Goal: Task Accomplishment & Management: Manage account settings

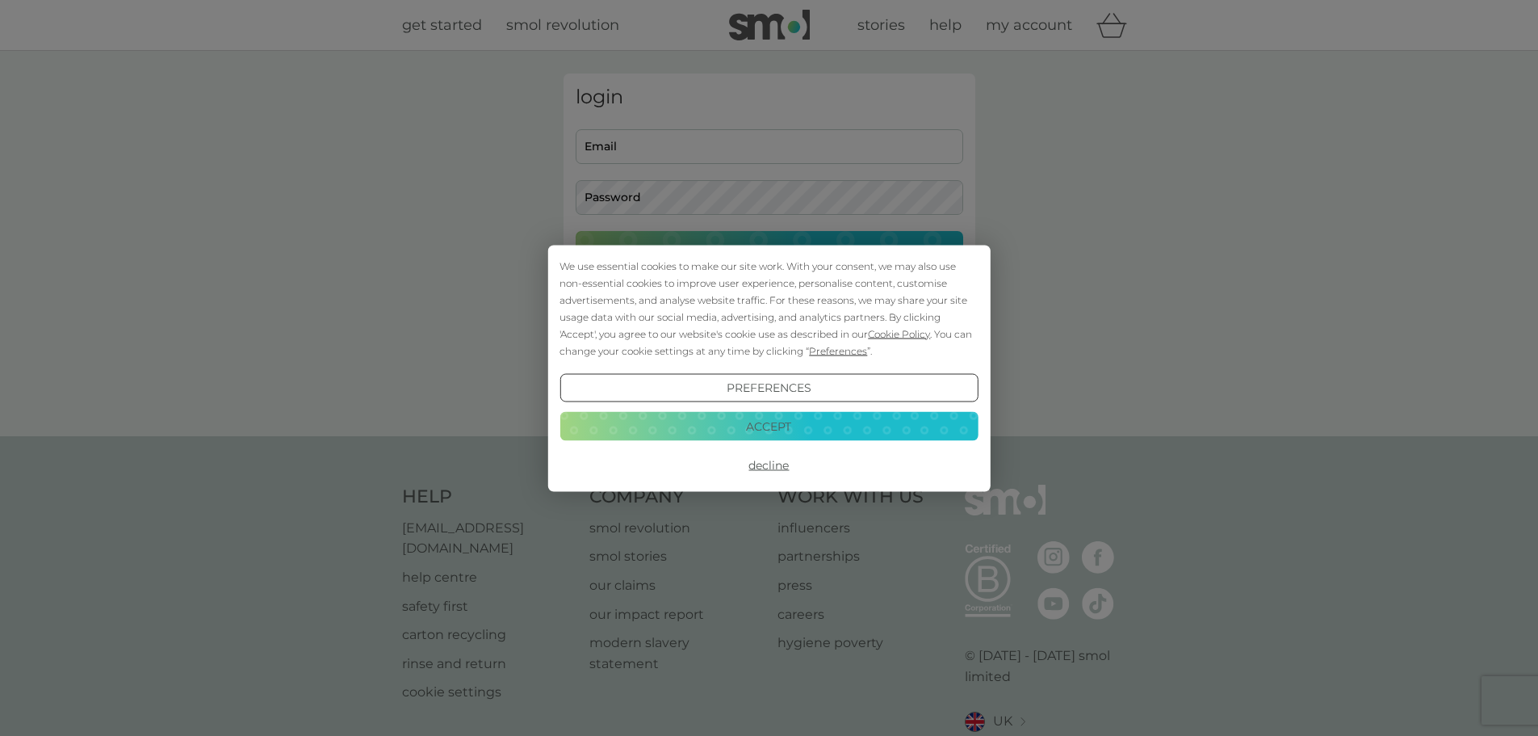
click at [821, 426] on button "Accept" at bounding box center [769, 426] width 418 height 29
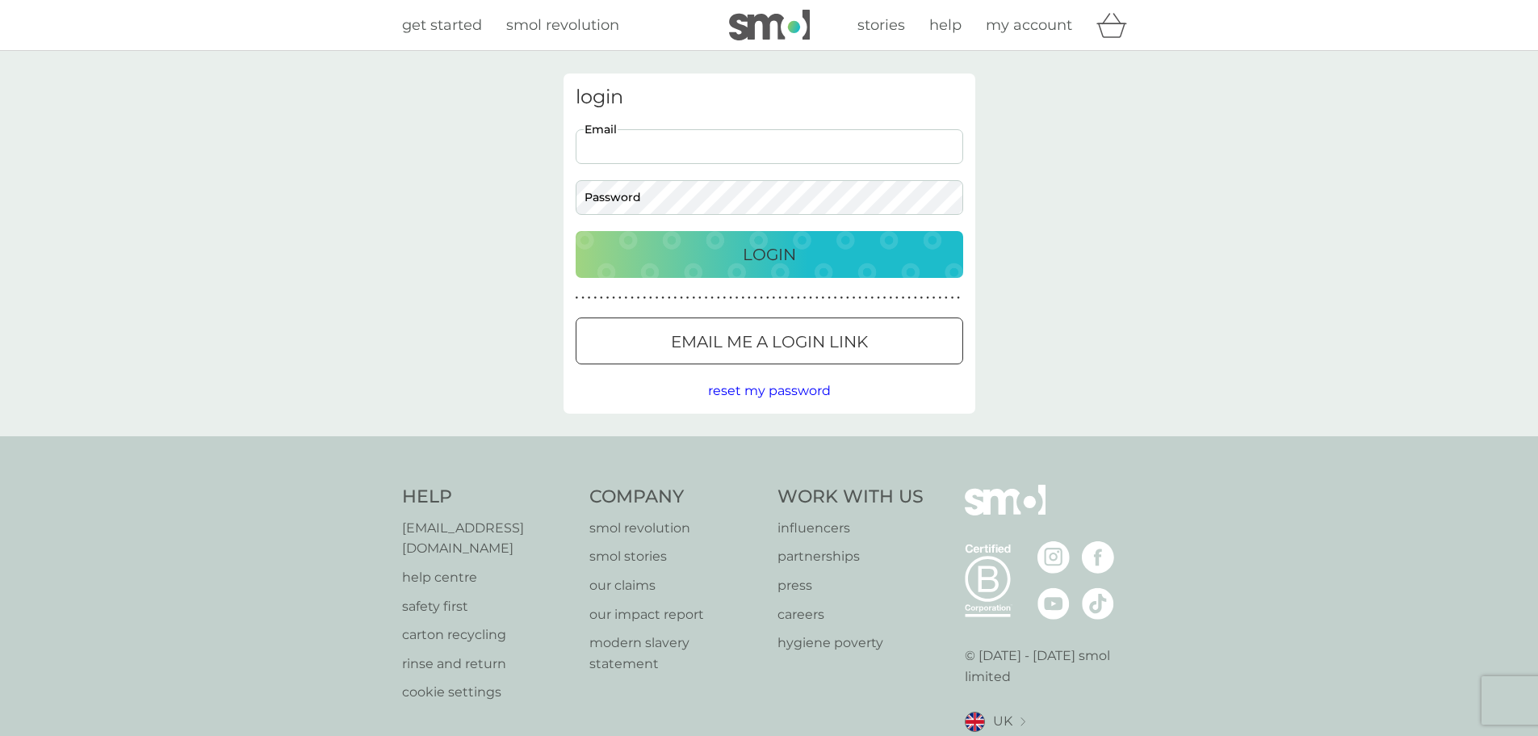
click at [677, 150] on input "Email" at bounding box center [770, 146] width 388 height 35
type input "alitb@btinternet.com"
click at [576, 231] on button "Login" at bounding box center [770, 254] width 388 height 47
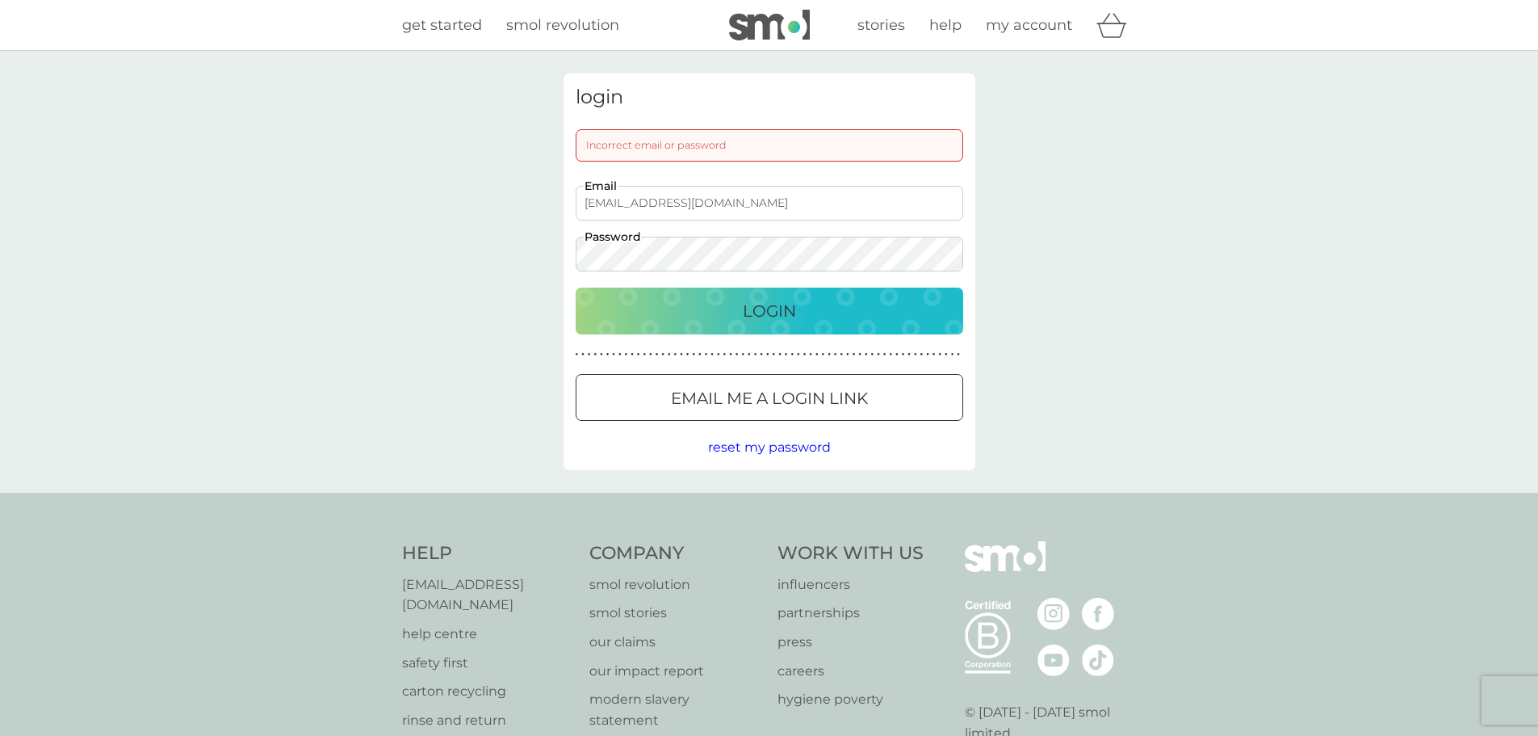
click at [789, 300] on p "Login" at bounding box center [769, 311] width 53 height 26
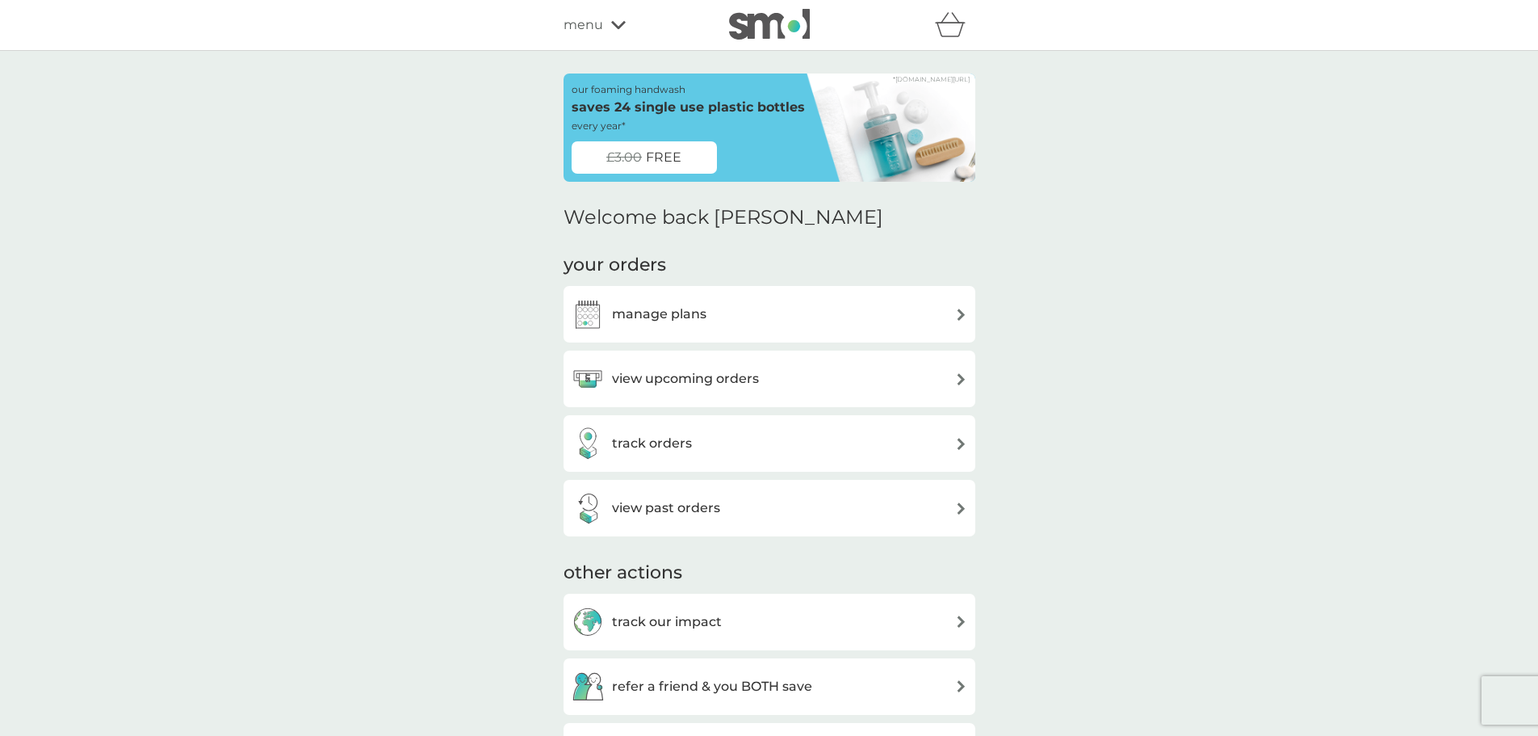
click at [817, 382] on div "view upcoming orders" at bounding box center [770, 379] width 396 height 32
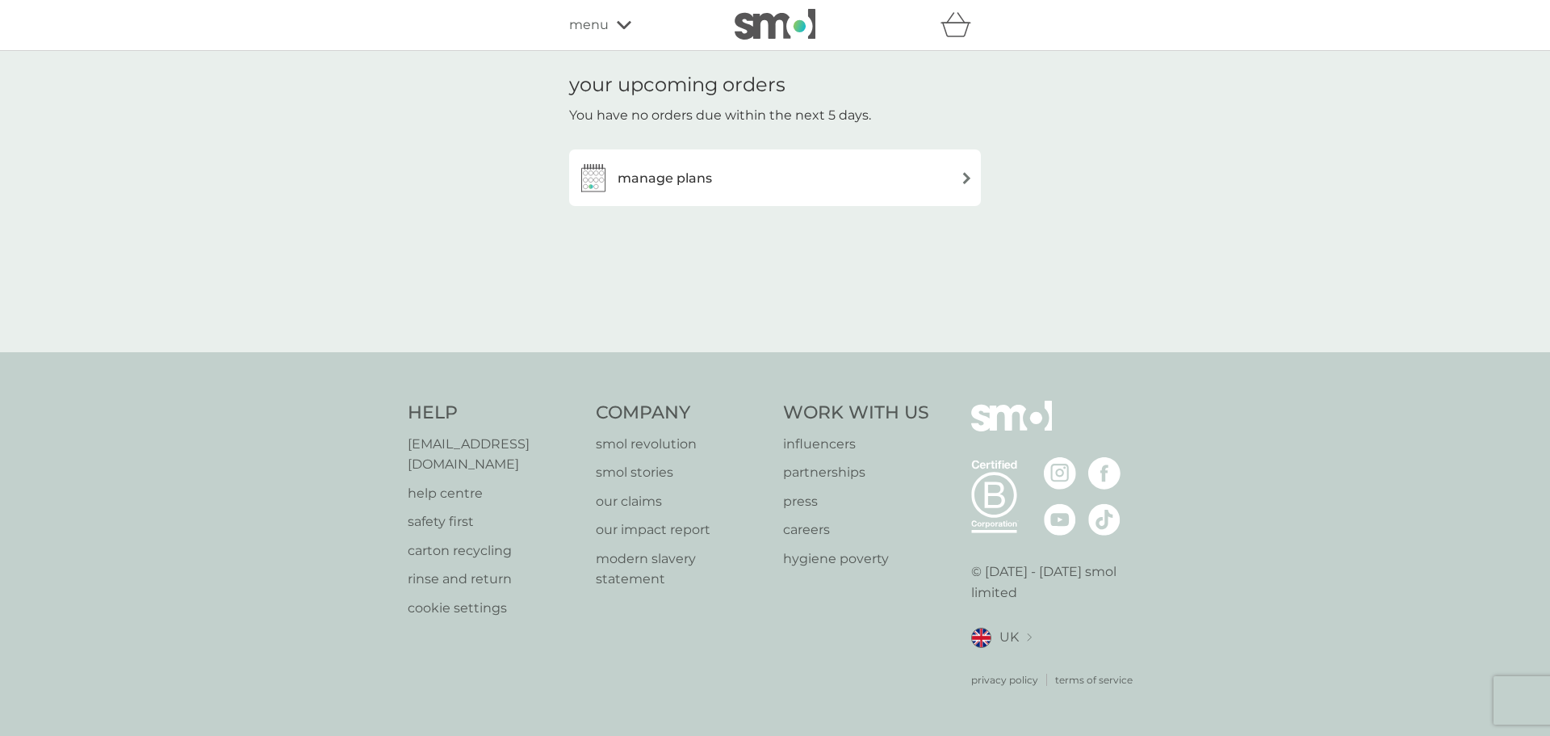
click at [883, 171] on div "manage plans" at bounding box center [775, 177] width 396 height 32
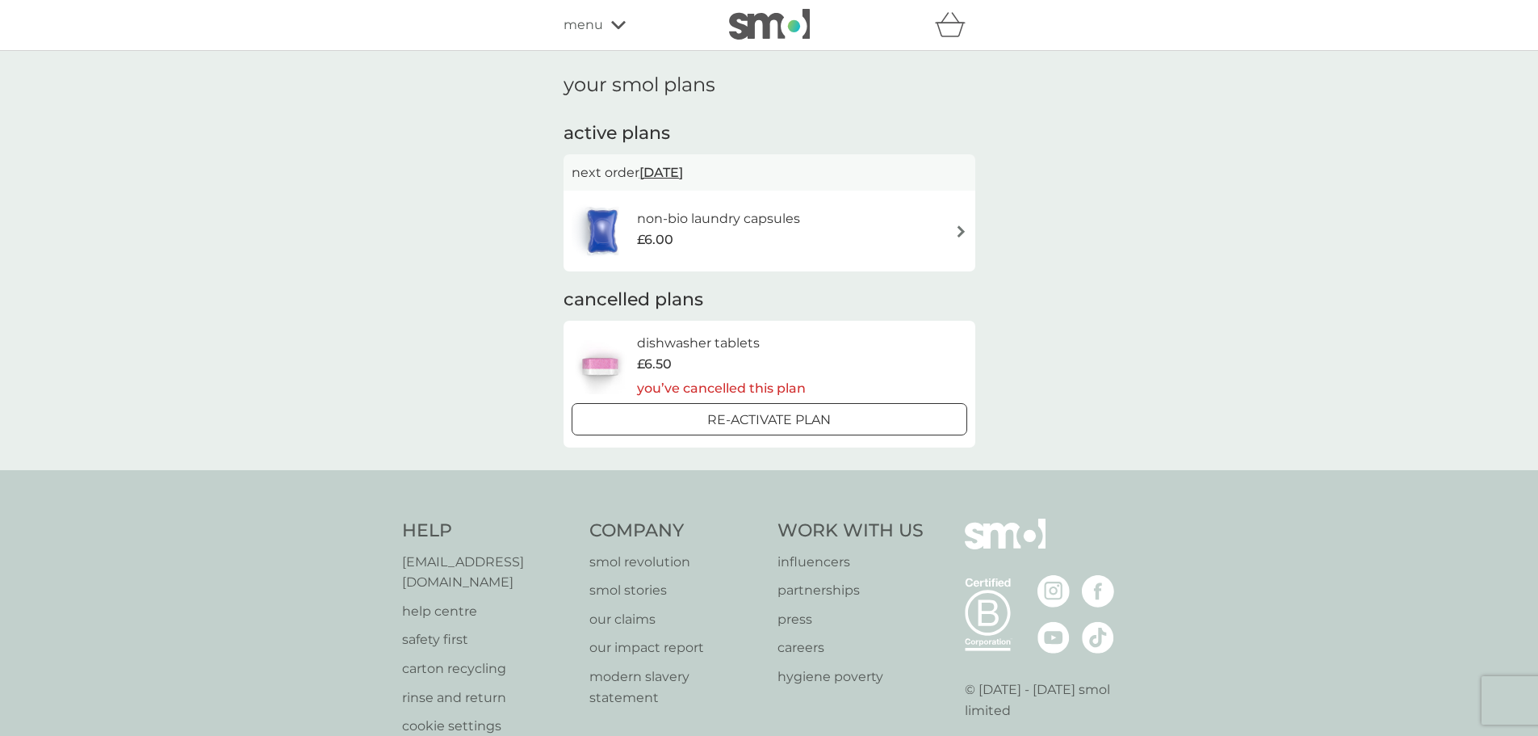
click at [854, 236] on div "non-bio laundry capsules £6.00" at bounding box center [770, 231] width 396 height 57
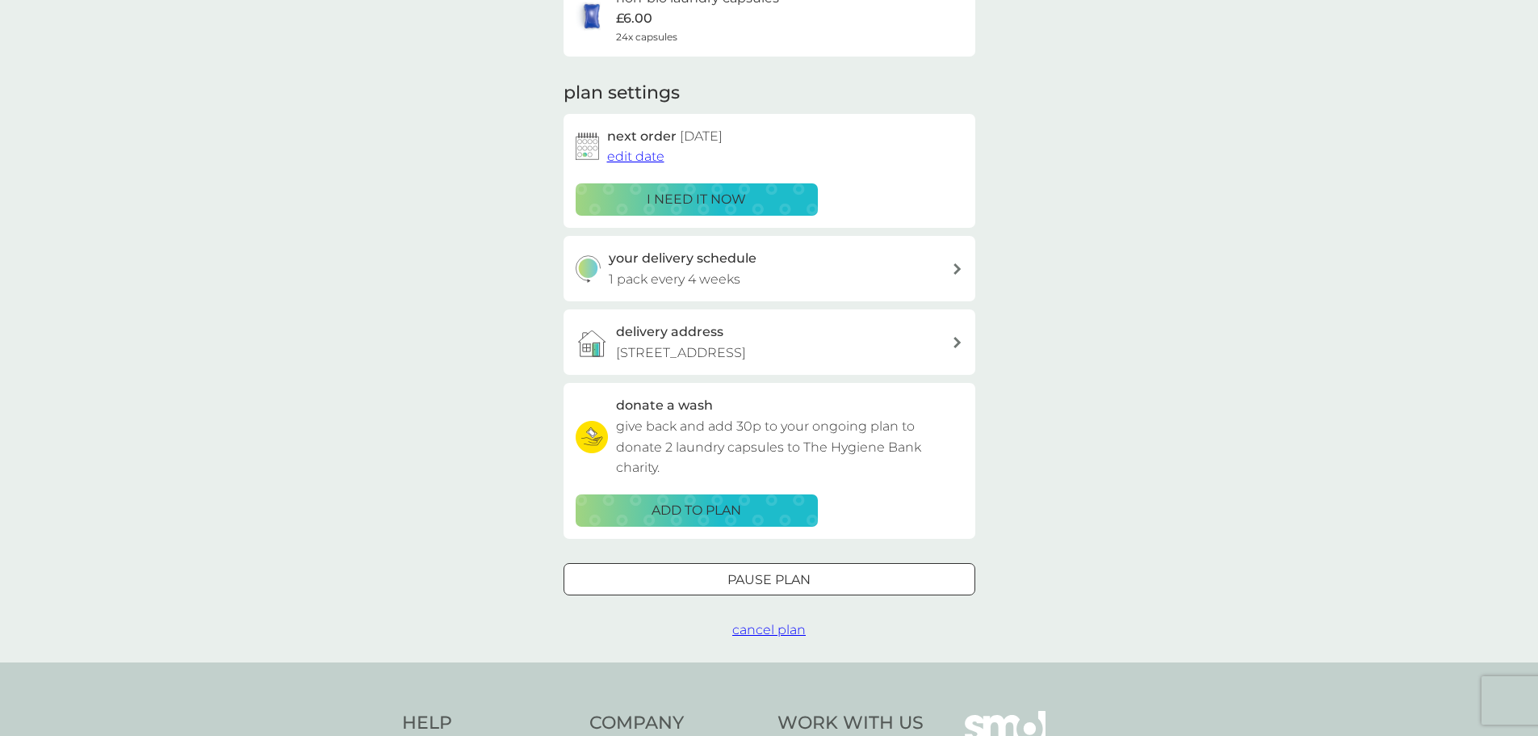
scroll to position [161, 0]
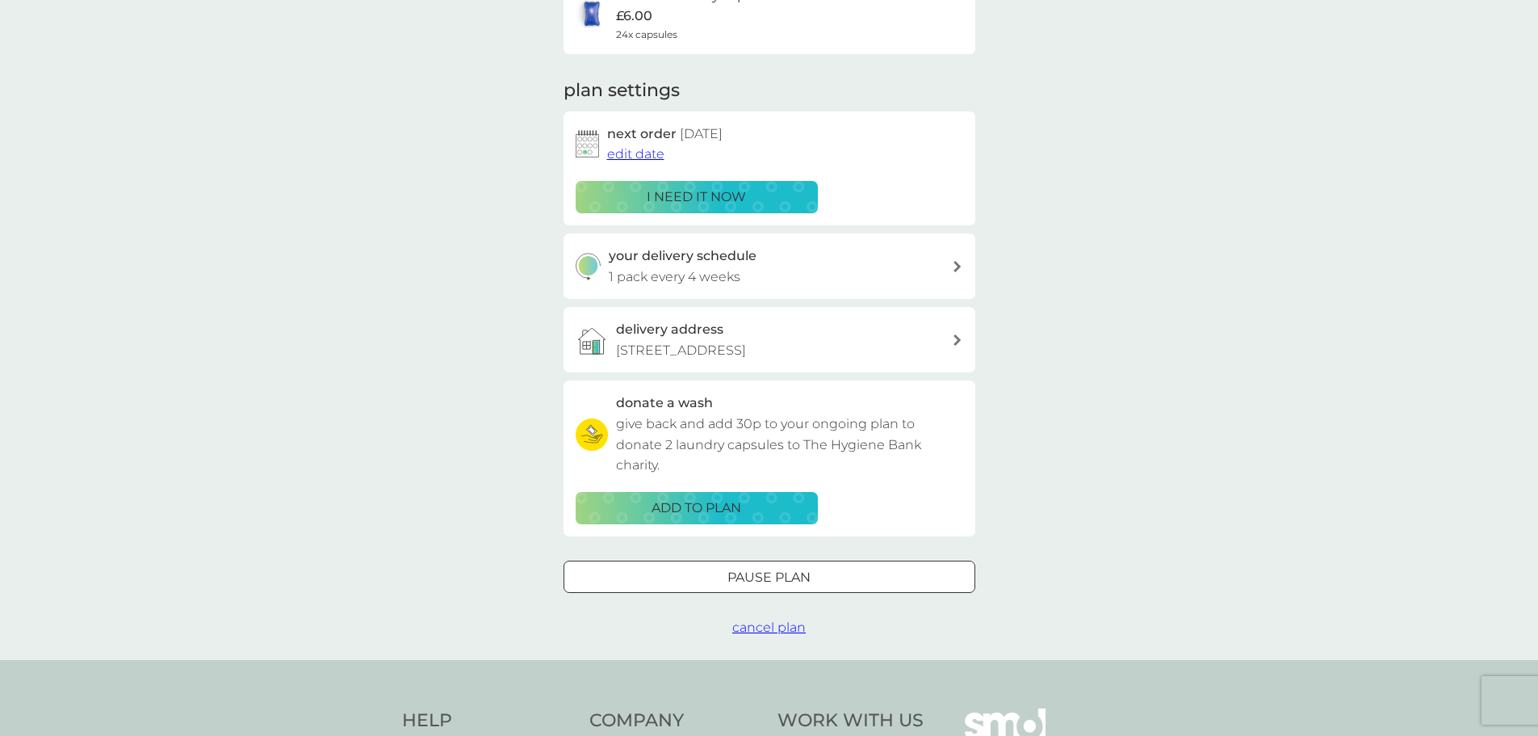
click at [770, 585] on div at bounding box center [769, 576] width 58 height 17
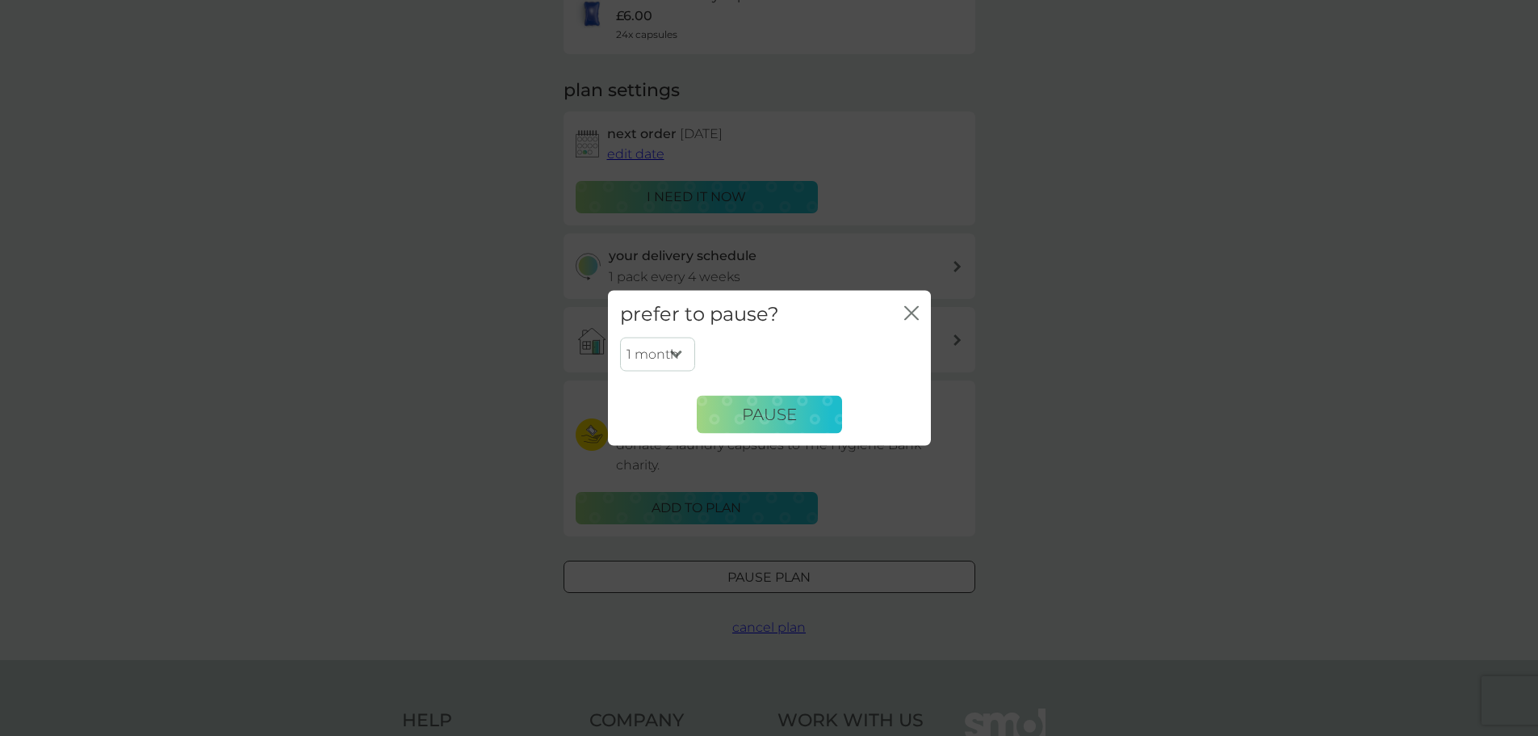
click at [676, 354] on select "1 month 2 months 3 months 4 months 5 months 6 months" at bounding box center [657, 355] width 75 height 34
select select "3"
click at [620, 338] on select "1 month 2 months 3 months 4 months 5 months 6 months" at bounding box center [657, 355] width 75 height 34
click at [786, 416] on span "Pause" at bounding box center [769, 414] width 55 height 19
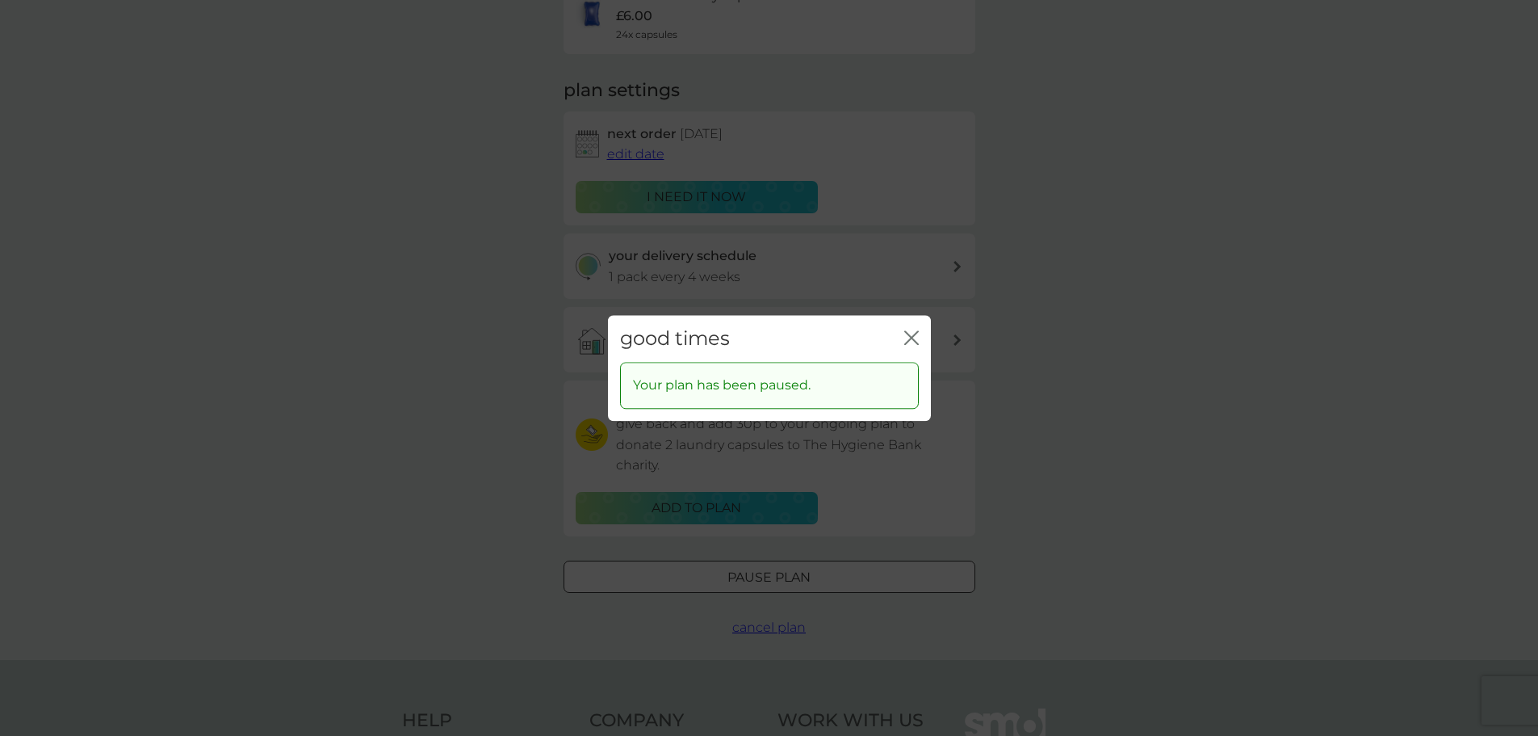
click at [920, 334] on div "good times close" at bounding box center [769, 339] width 323 height 48
click at [909, 338] on icon "close" at bounding box center [911, 337] width 15 height 15
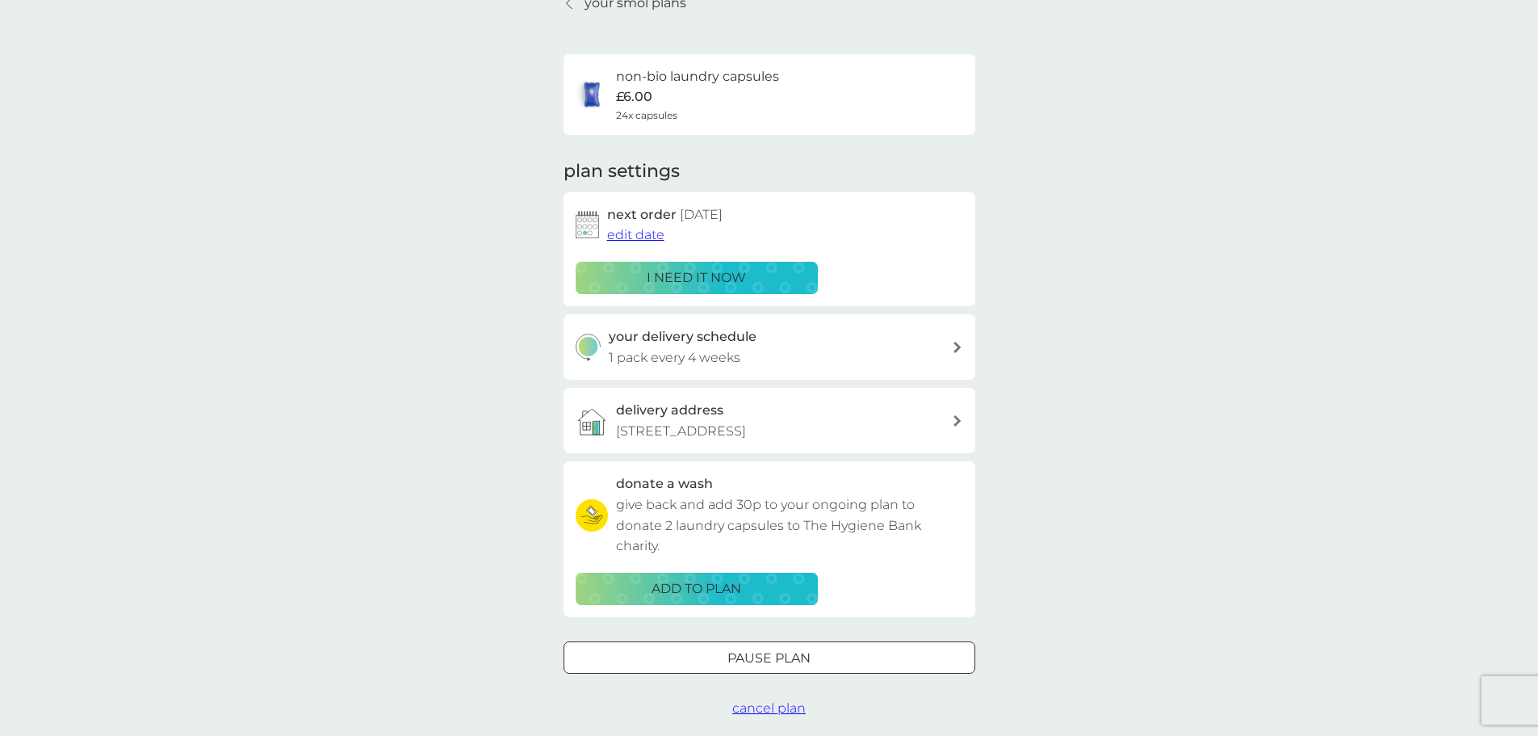
scroll to position [0, 0]
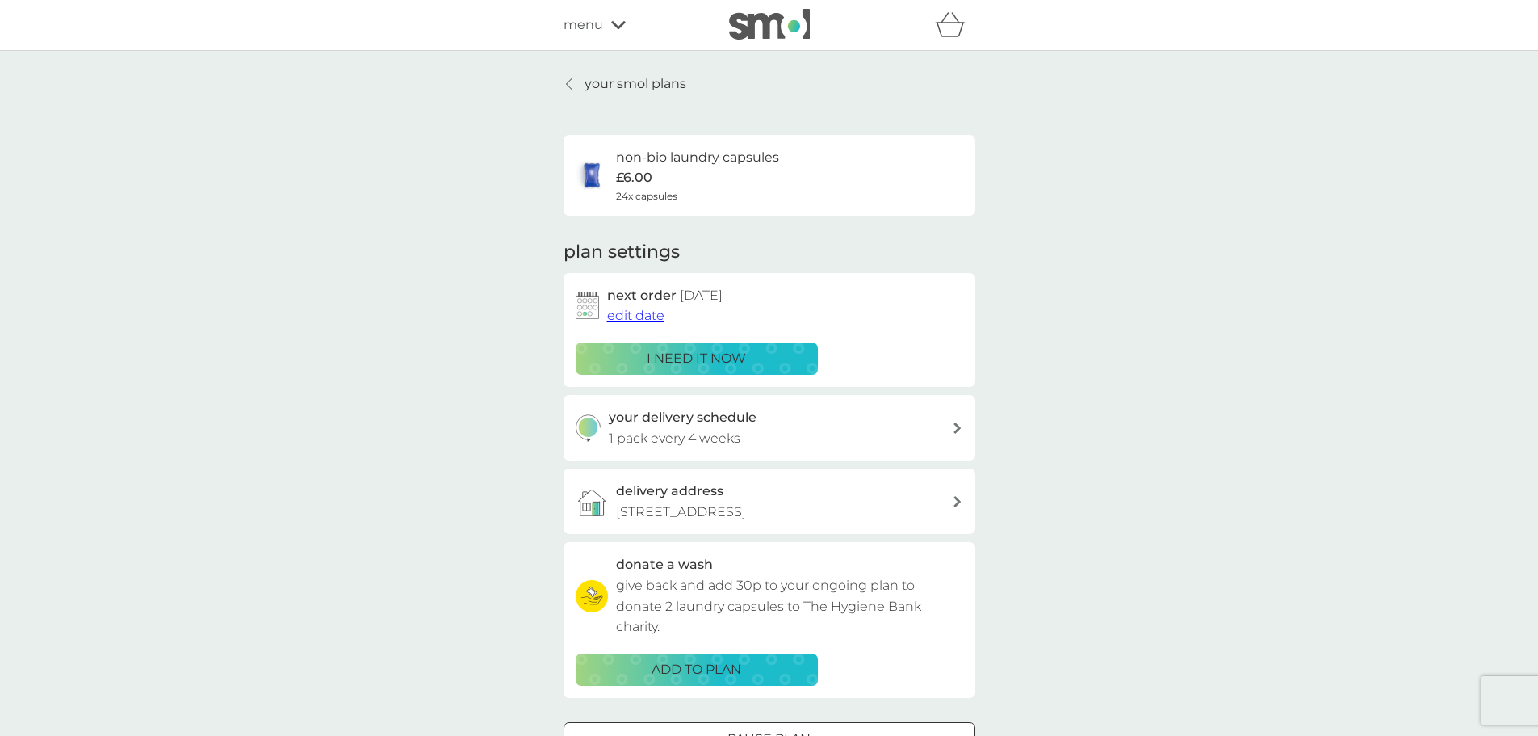
click at [588, 23] on span "menu" at bounding box center [584, 25] width 40 height 21
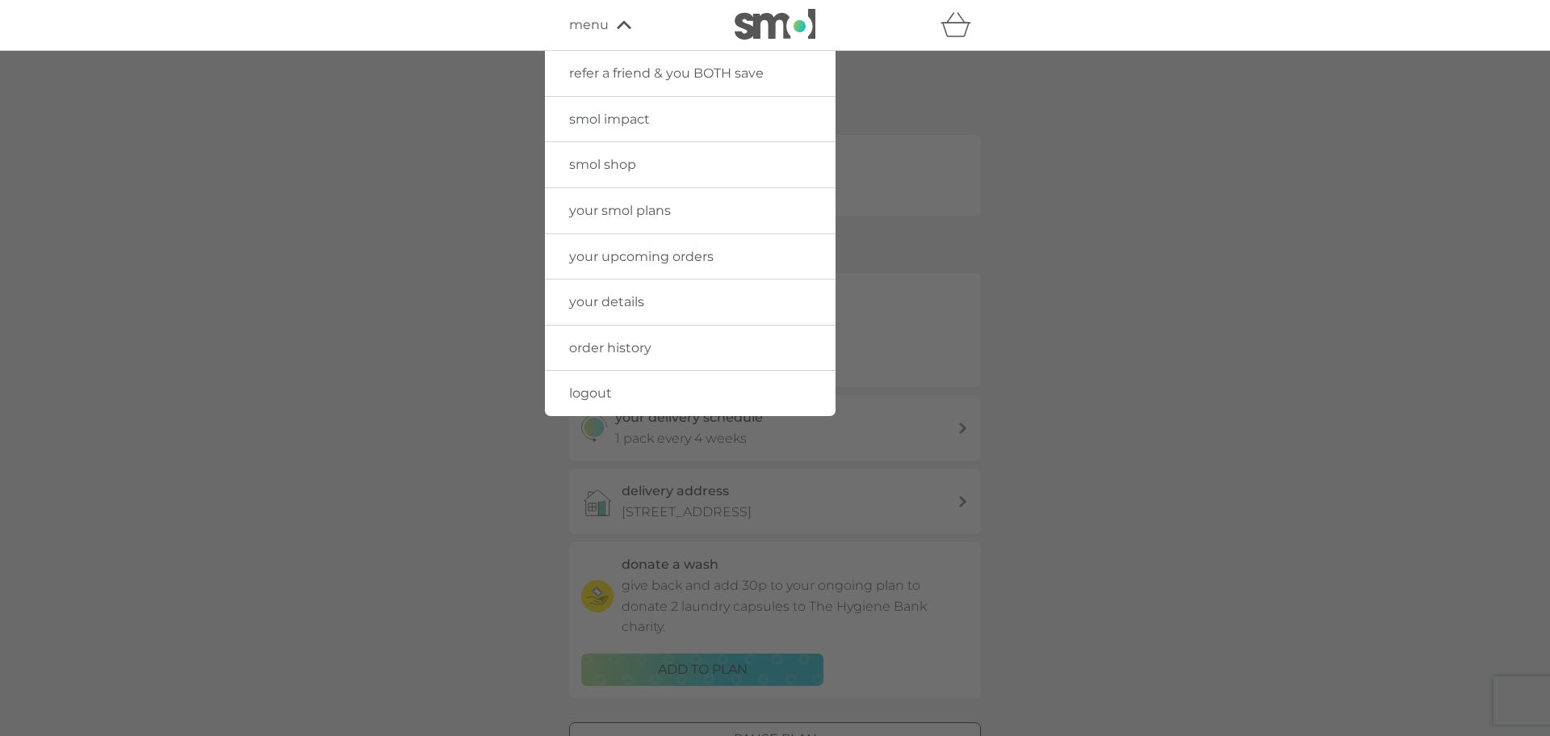
click at [355, 215] on div at bounding box center [775, 419] width 1550 height 736
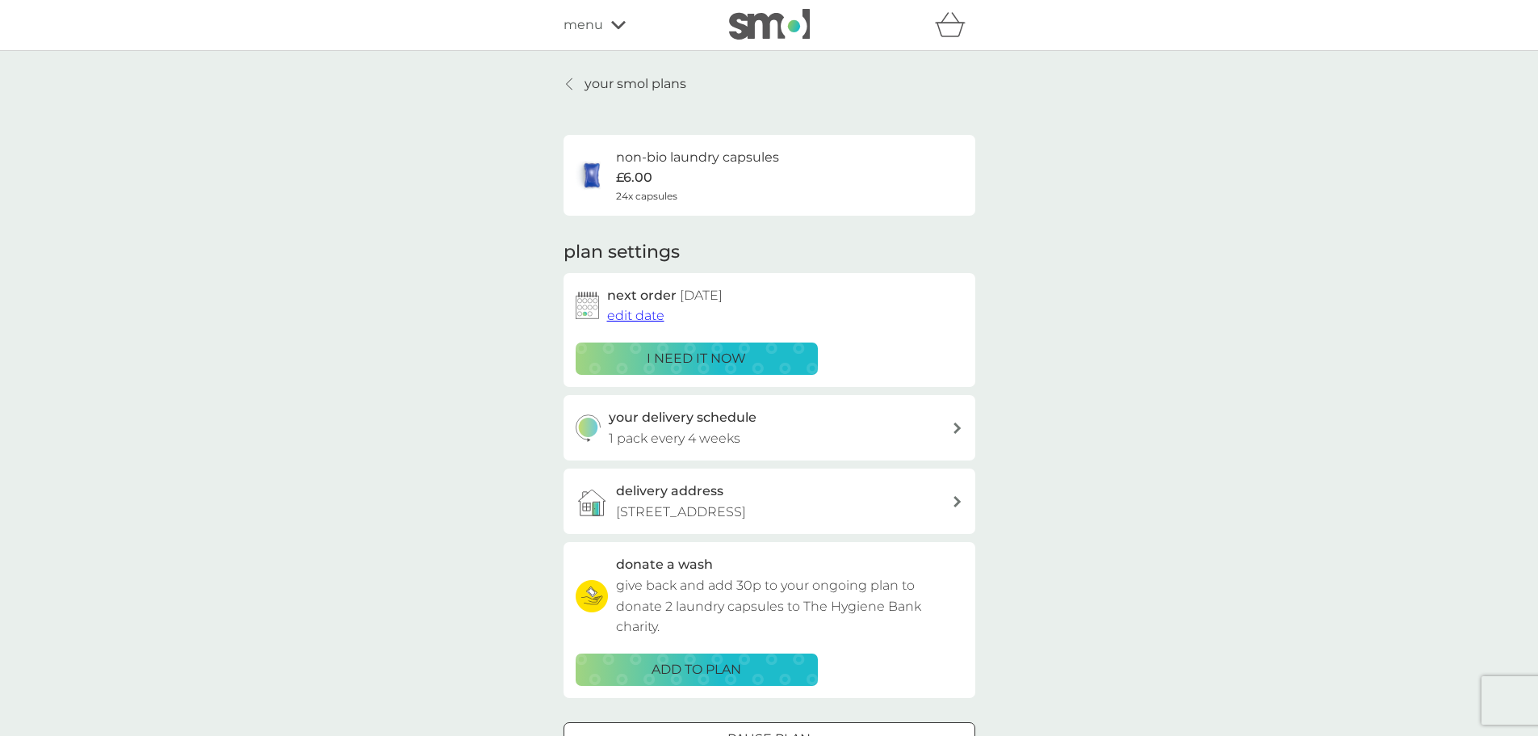
click at [781, 17] on img at bounding box center [769, 24] width 81 height 31
